Goal: Information Seeking & Learning: Learn about a topic

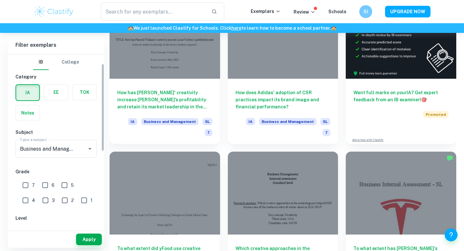
scroll to position [18, 0]
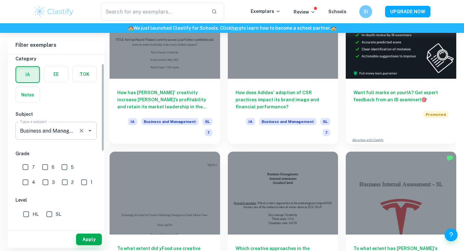
click at [56, 124] on input "Business and Management" at bounding box center [46, 130] width 57 height 12
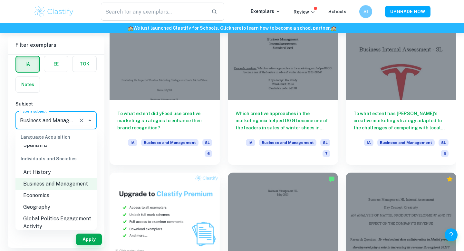
scroll to position [583, 0]
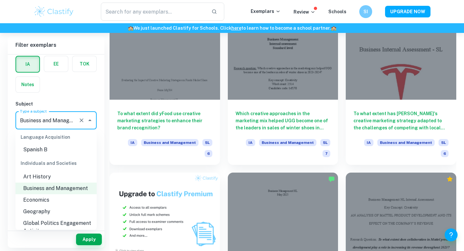
click at [53, 194] on li "Economics" at bounding box center [55, 200] width 81 height 12
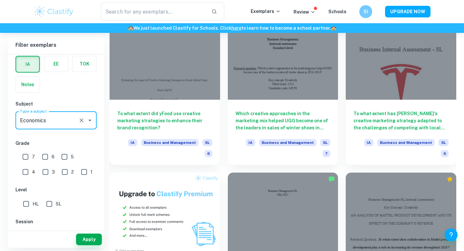
click at [43, 157] on input "6" at bounding box center [45, 156] width 13 height 13
checkbox input "true"
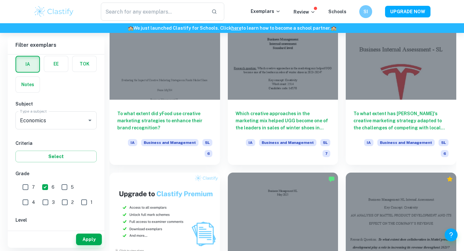
click at [26, 184] on input "7" at bounding box center [25, 186] width 13 height 13
checkbox input "true"
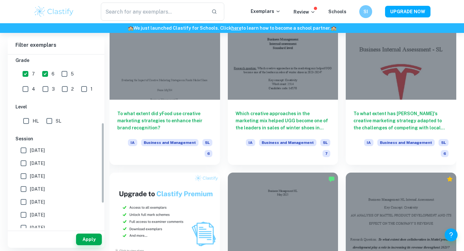
scroll to position [146, 0]
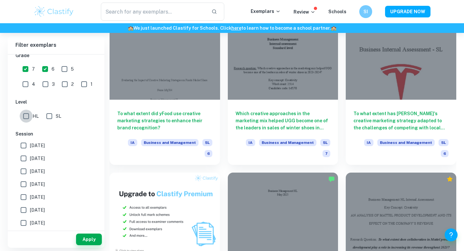
click at [28, 116] on input "HL" at bounding box center [26, 116] width 13 height 13
checkbox input "true"
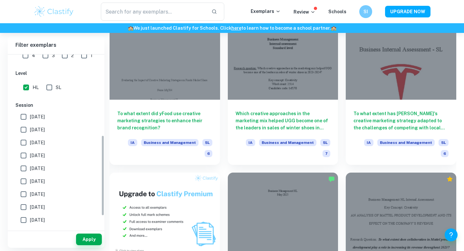
scroll to position [199, 0]
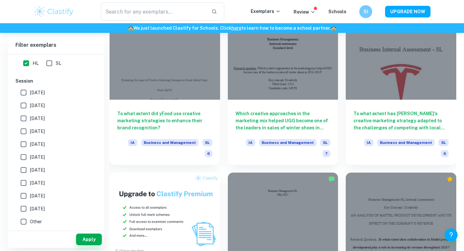
click at [92, 241] on button "Apply" at bounding box center [89, 239] width 26 height 12
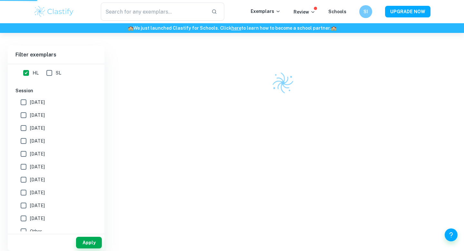
scroll to position [168, 0]
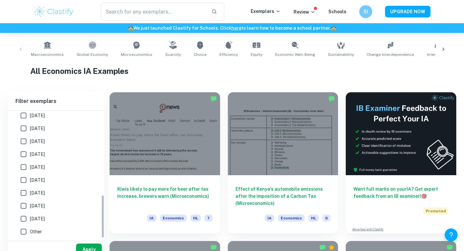
scroll to position [245, 0]
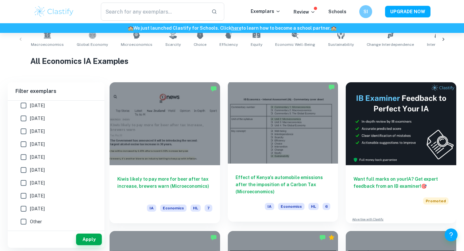
click at [251, 180] on h6 "Effect of Kenya's automobile emissions after the imposition of a Carbon Tax (Mi…" at bounding box center [282, 184] width 95 height 21
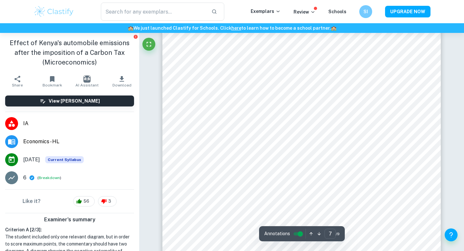
scroll to position [2389, 0]
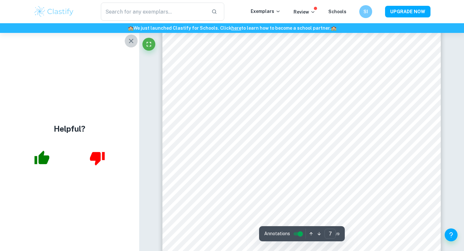
click at [130, 42] on icon "button" at bounding box center [131, 41] width 8 height 8
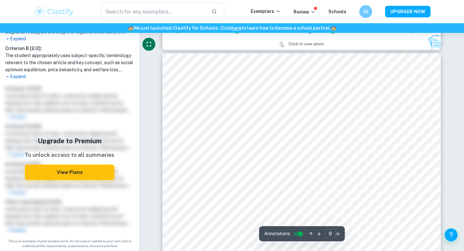
scroll to position [3006, 0]
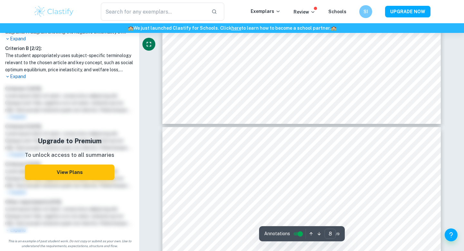
type input "7"
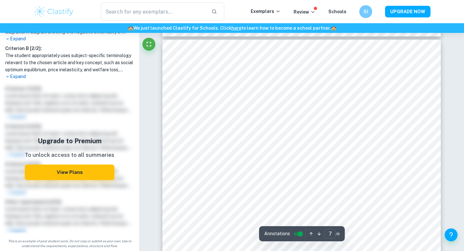
scroll to position [0, 0]
